Goal: Find specific page/section: Find specific page/section

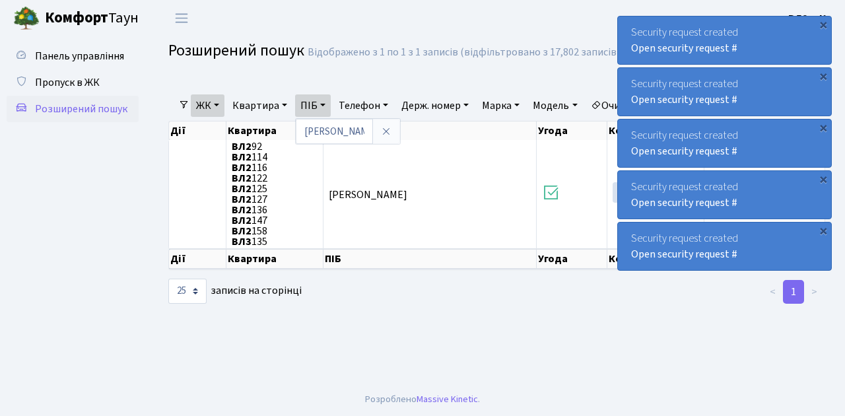
select select "25"
type input "о"
drag, startPoint x: 92, startPoint y: 210, endPoint x: 97, endPoint y: 178, distance: 32.0
click at [92, 208] on ul "Панель управління Пропуск в ЖК Розширений пошук" at bounding box center [73, 209] width 132 height 333
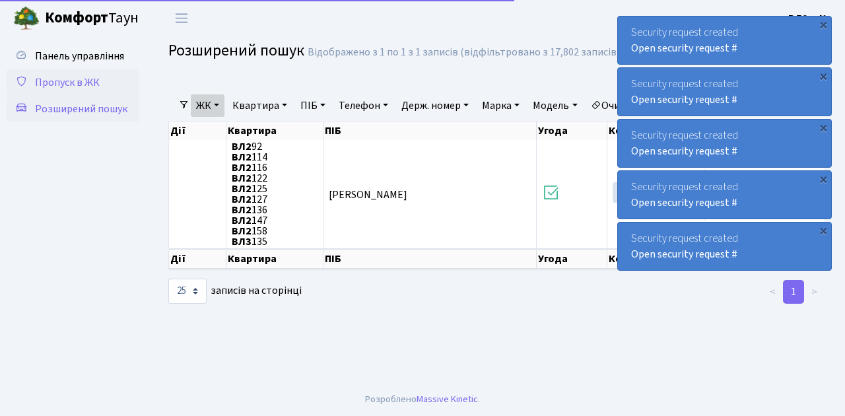
click at [88, 80] on span "Пропуск в ЖК" at bounding box center [67, 82] width 65 height 15
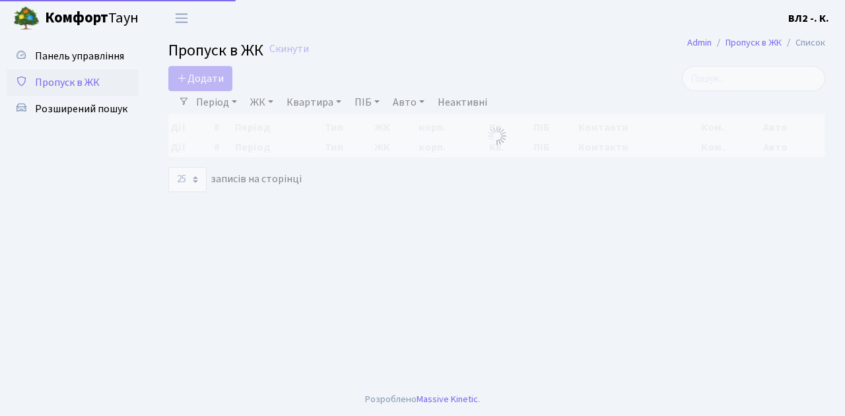
select select "25"
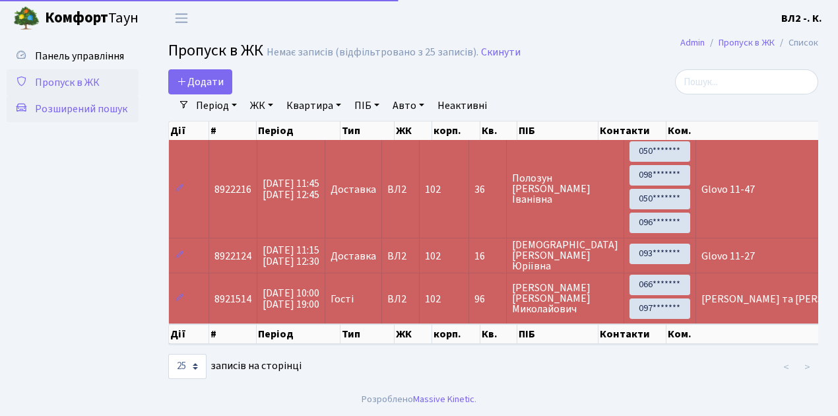
click at [84, 106] on span "Розширений пошук" at bounding box center [81, 109] width 92 height 15
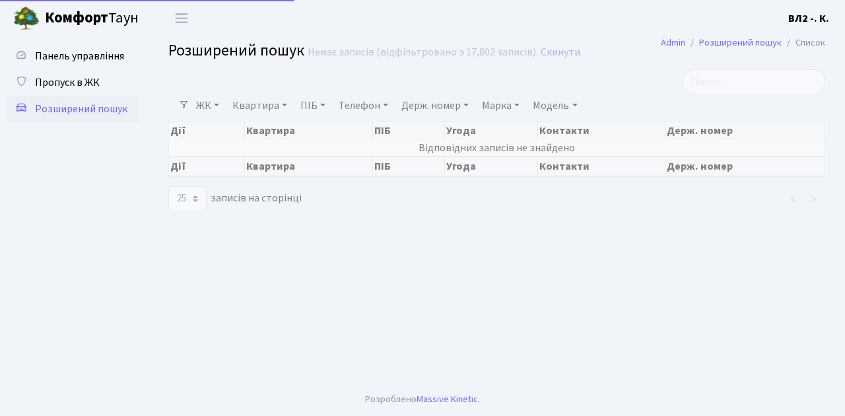
select select "25"
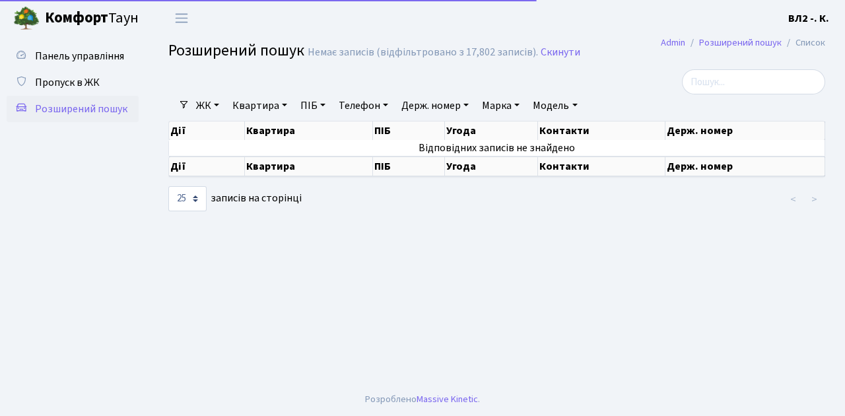
click at [283, 105] on link "Квартира" at bounding box center [259, 105] width 65 height 22
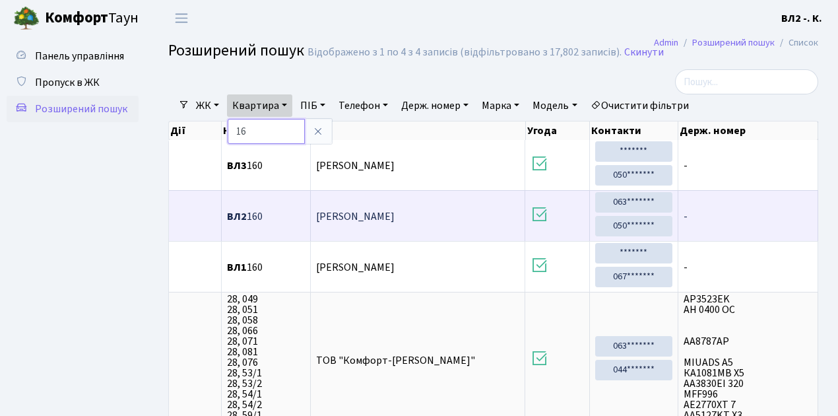
type input "1"
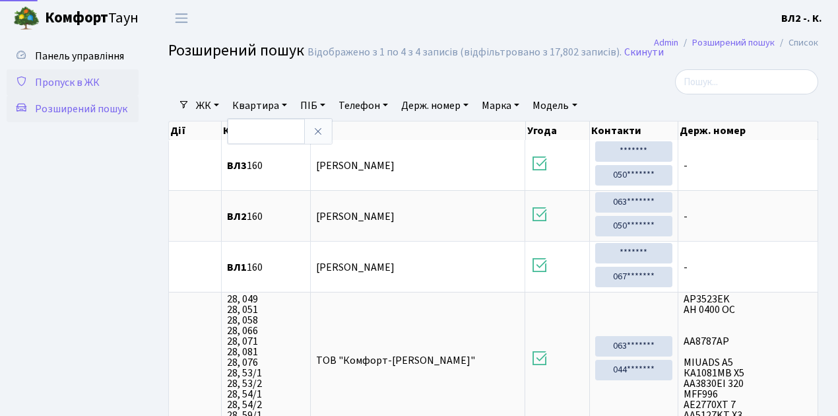
click at [57, 84] on span "Пропуск в ЖК" at bounding box center [67, 82] width 65 height 15
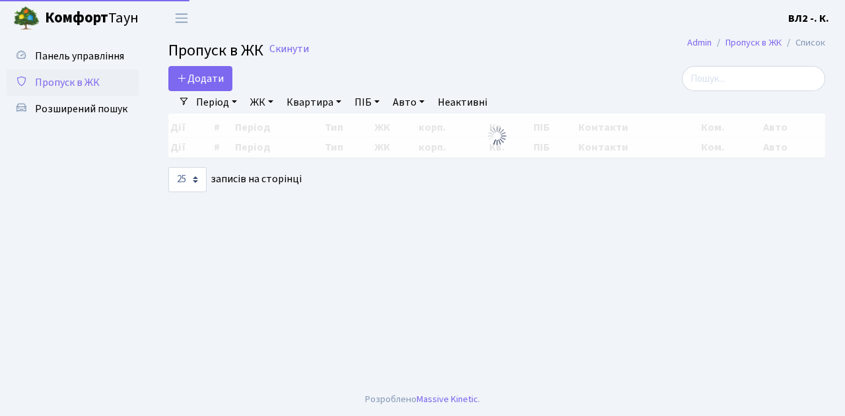
select select "25"
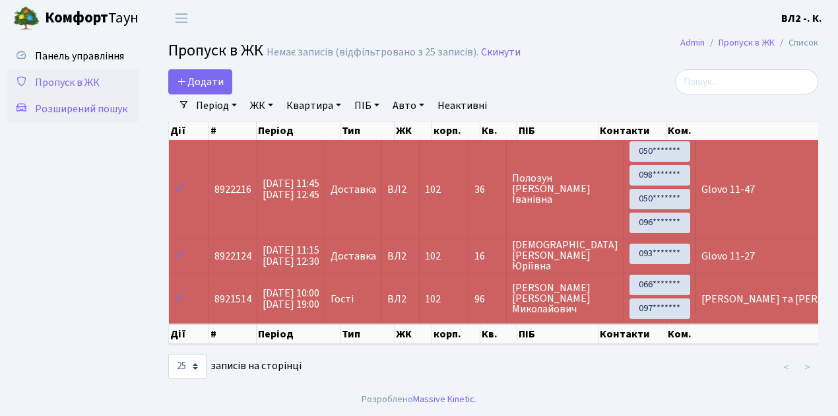
click at [94, 111] on span "Розширений пошук" at bounding box center [81, 109] width 92 height 15
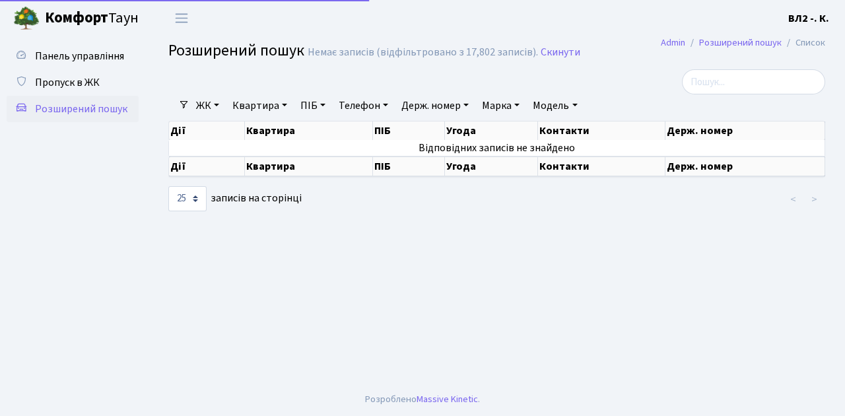
select select "25"
click at [288, 106] on link "Квартира" at bounding box center [259, 105] width 65 height 22
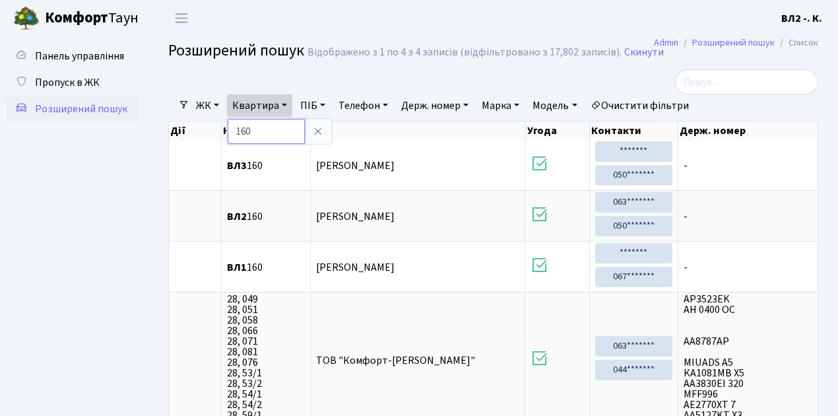
click at [257, 129] on input "160" at bounding box center [266, 131] width 77 height 25
type input "1"
click at [104, 164] on ul "Панель управління Пропуск в ЖК Розширений пошук" at bounding box center [73, 260] width 132 height 434
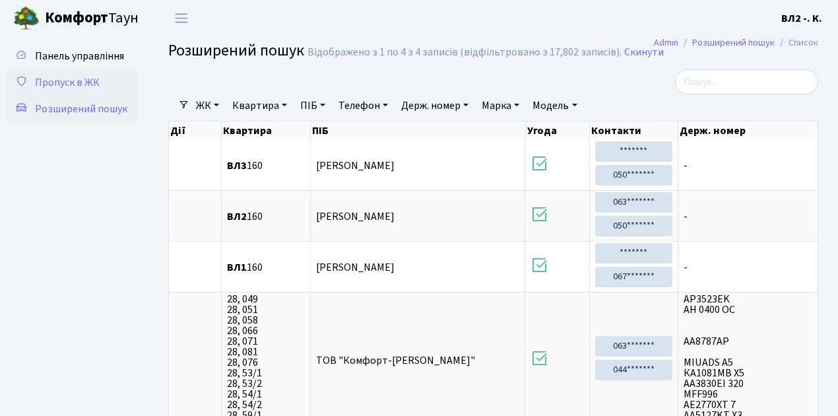
click at [69, 85] on span "Пропуск в ЖК" at bounding box center [67, 82] width 65 height 15
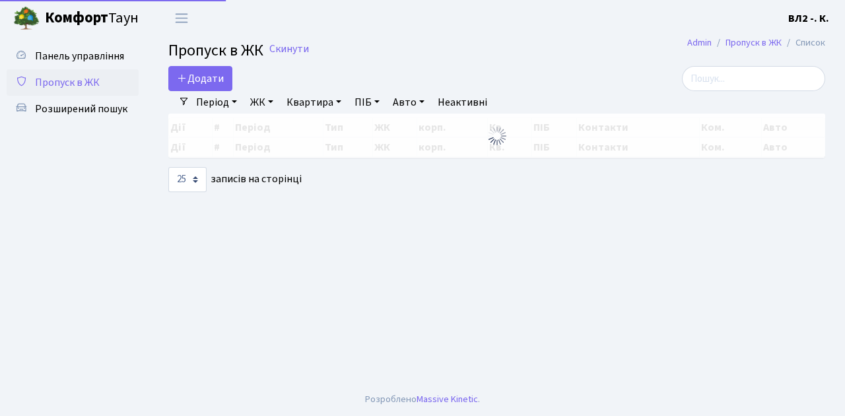
select select "25"
